Goal: Information Seeking & Learning: Learn about a topic

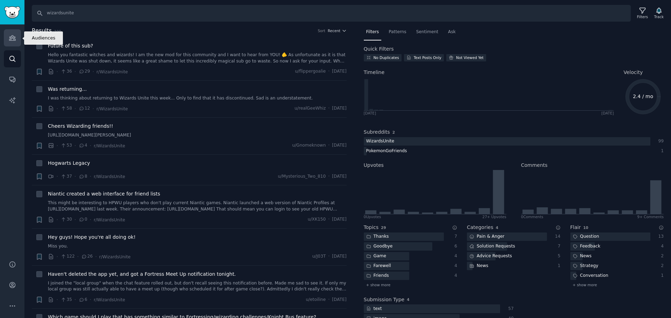
click at [19, 38] on link "Audiences" at bounding box center [12, 37] width 17 height 17
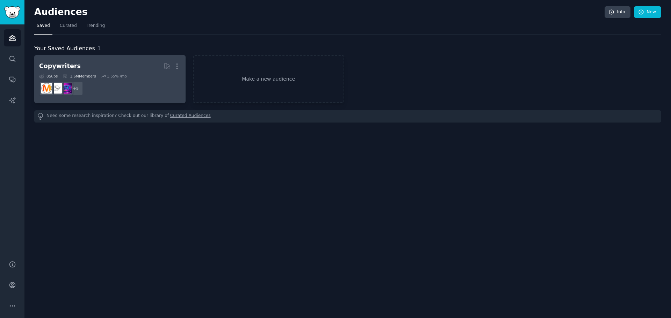
click at [181, 68] on link "Copywriters More 8 Sub s 1.6M Members 1.55 % /mo + 5" at bounding box center [109, 79] width 151 height 48
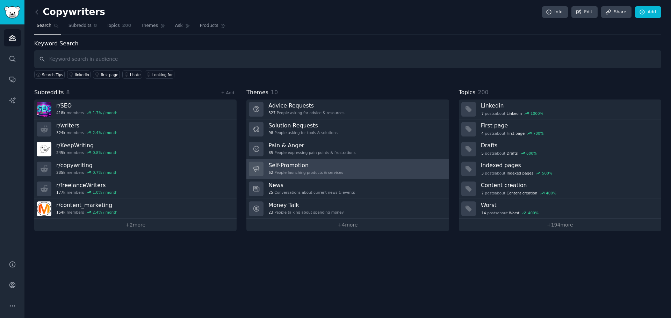
click at [284, 165] on h3 "Self-Promotion" at bounding box center [306, 165] width 75 height 7
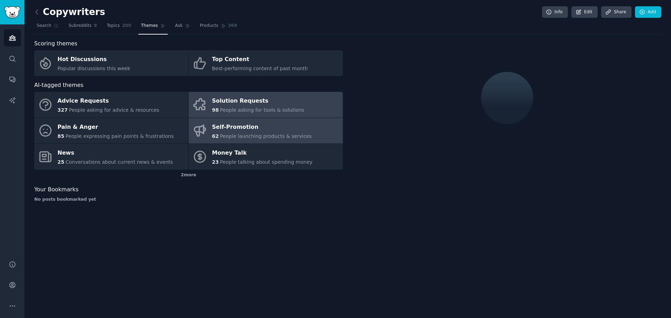
click at [251, 110] on span "People asking for tools & solutions" at bounding box center [262, 110] width 84 height 6
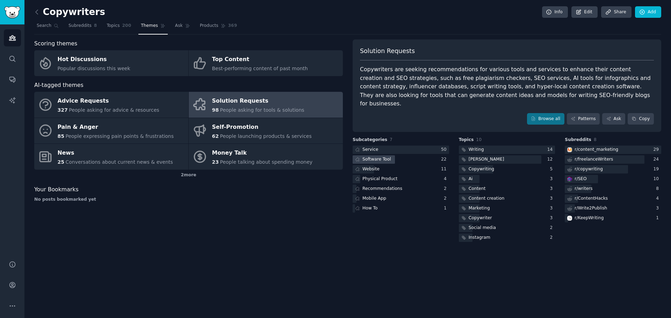
click at [401, 156] on div "Software Tool" at bounding box center [401, 160] width 96 height 9
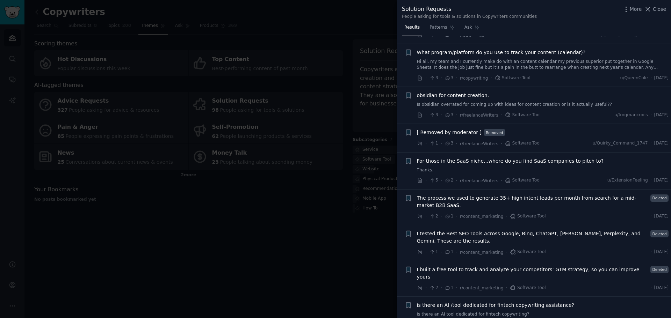
scroll to position [568, 0]
click at [341, 270] on div at bounding box center [335, 159] width 671 height 318
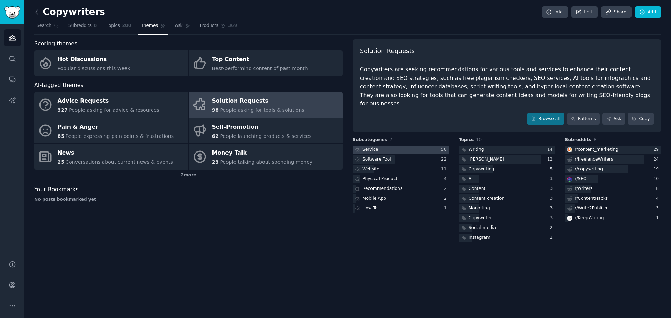
click at [387, 146] on div at bounding box center [401, 150] width 96 height 9
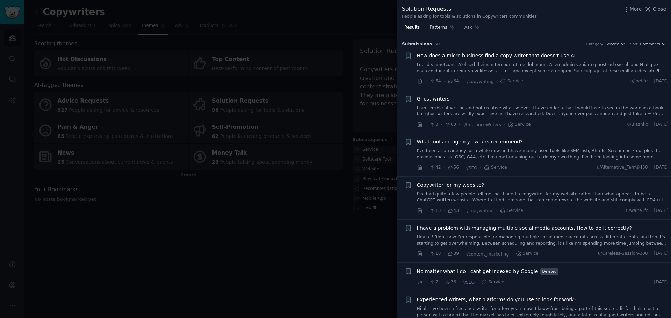
drag, startPoint x: 422, startPoint y: 27, endPoint x: 440, endPoint y: 26, distance: 18.3
click at [422, 27] on nav "Results Patterns Ask" at bounding box center [442, 29] width 80 height 14
click at [454, 21] on div "Solution Requests People asking for tools & solutions in Copywriters communitie…" at bounding box center [534, 11] width 274 height 22
click at [436, 27] on span "Patterns" at bounding box center [438, 27] width 17 height 6
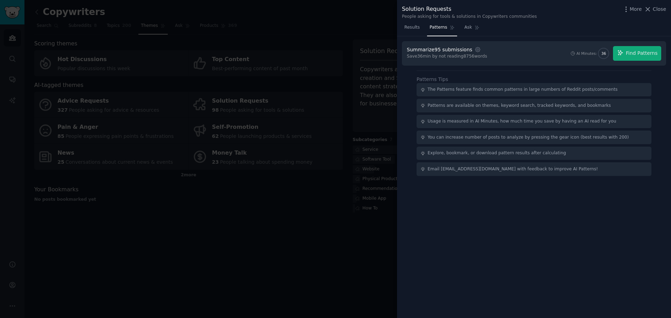
click at [629, 43] on div "Summarize 95 submissions Settings Save 36 min by not reading 8756 words AI Minu…" at bounding box center [534, 53] width 264 height 24
click at [629, 50] on span "Find Patterns" at bounding box center [642, 53] width 32 height 7
